Goal: Information Seeking & Learning: Learn about a topic

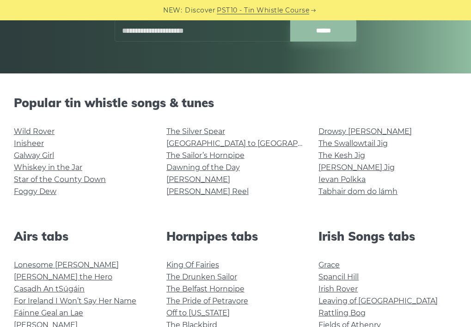
scroll to position [170, 0]
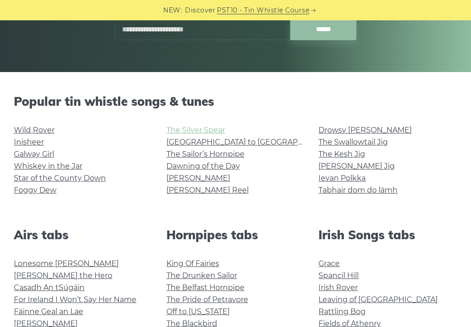
click at [198, 130] on link "The Silver Spear" at bounding box center [195, 130] width 59 height 9
click at [189, 164] on link "Dawning of the Day" at bounding box center [202, 166] width 73 height 9
click at [75, 177] on link "Star of the County Down" at bounding box center [60, 178] width 92 height 9
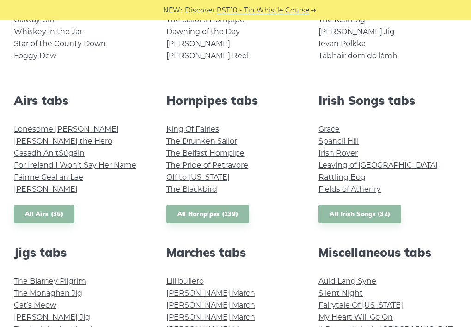
scroll to position [327, 0]
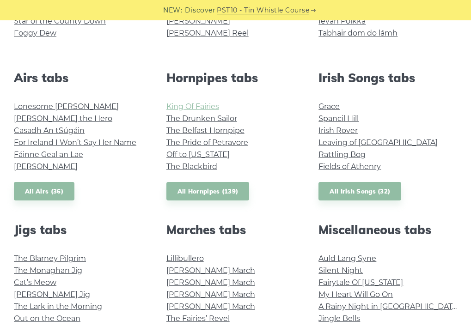
click at [200, 103] on link "King Of Fairies" at bounding box center [192, 106] width 53 height 9
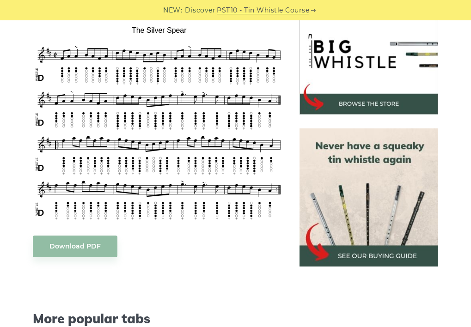
scroll to position [278, 0]
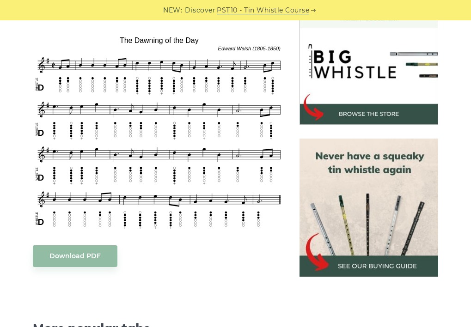
scroll to position [291, 0]
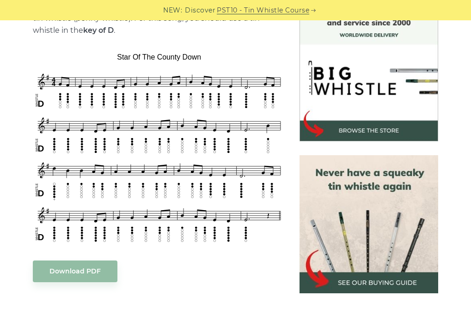
scroll to position [259, 0]
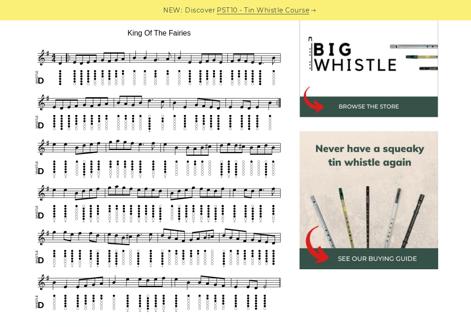
scroll to position [280, 0]
